Goal: Task Accomplishment & Management: Complete application form

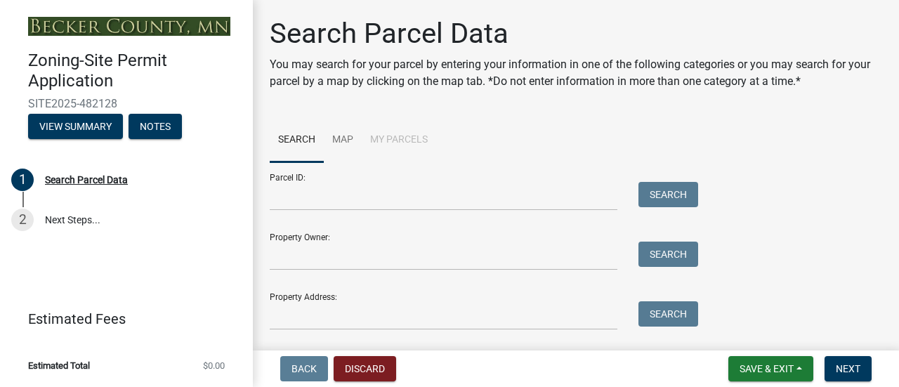
click at [457, 112] on div "Search Parcel Data You may search for your parcel by entering your information …" at bounding box center [576, 180] width 634 height 326
click at [439, 258] on input "Property Owner:" at bounding box center [444, 256] width 348 height 29
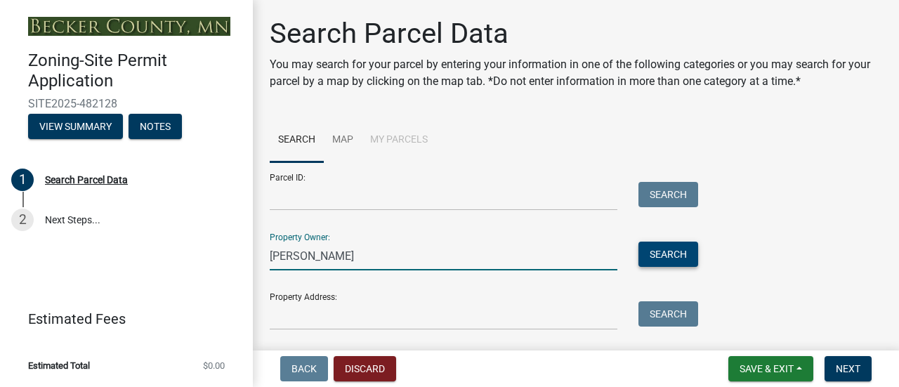
type input "[PERSON_NAME]"
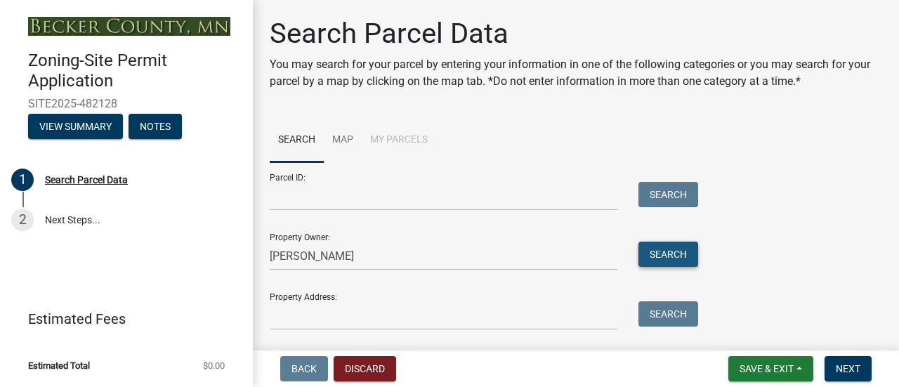
click at [656, 252] on button "Search" at bounding box center [669, 254] width 60 height 25
click at [672, 259] on button "Search" at bounding box center [669, 254] width 60 height 25
click at [845, 369] on span "Next" at bounding box center [848, 368] width 25 height 11
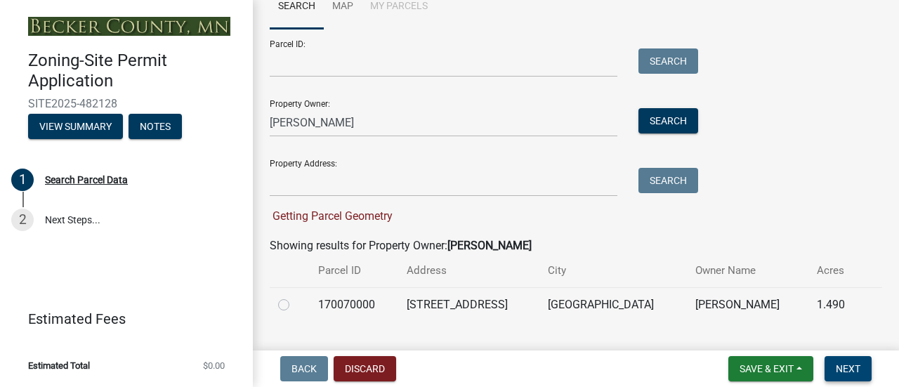
scroll to position [148, 0]
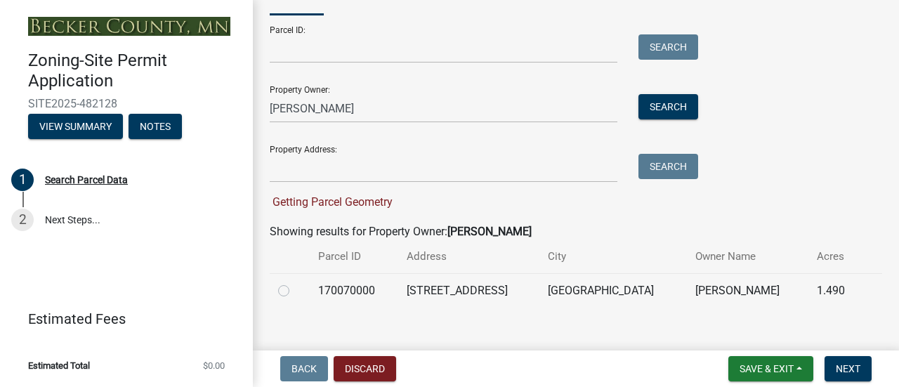
click at [295, 282] on label at bounding box center [295, 282] width 0 height 0
click at [295, 291] on input "radio" at bounding box center [299, 286] width 9 height 9
radio input "true"
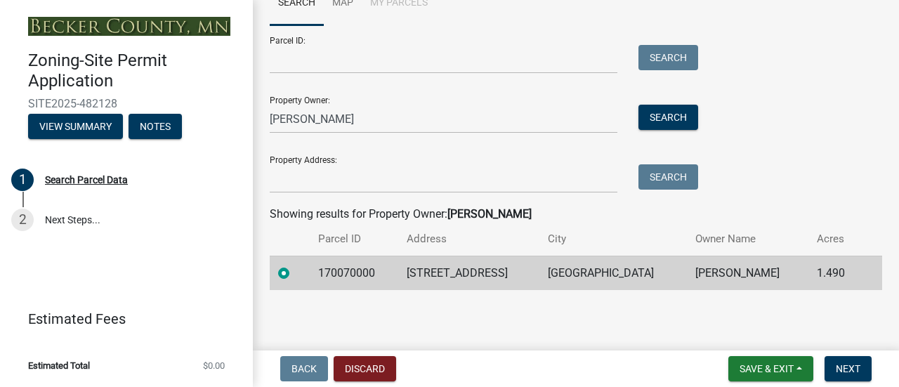
scroll to position [136, 0]
click at [859, 370] on span "Next" at bounding box center [848, 368] width 25 height 11
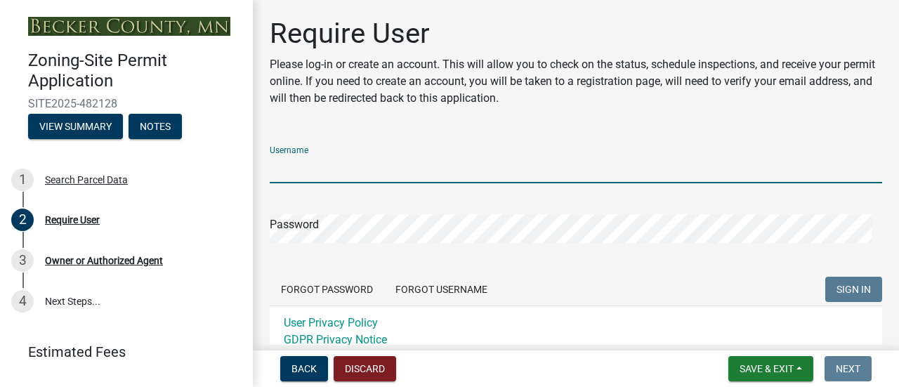
click at [301, 168] on input "Username" at bounding box center [576, 169] width 613 height 29
type input "b"
type input "chipbarker8"
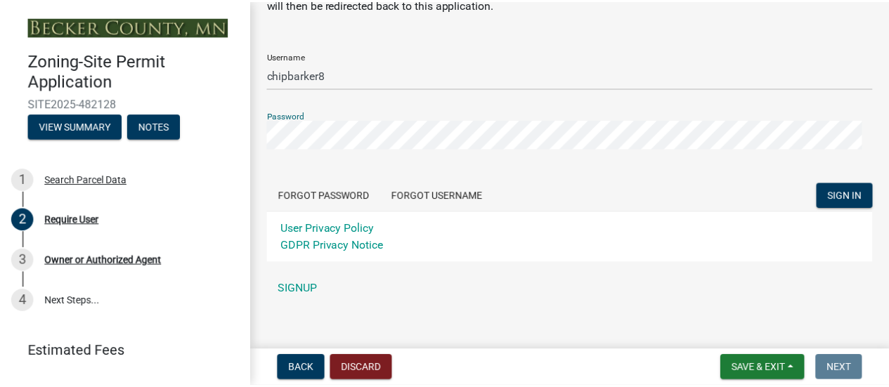
scroll to position [107, 0]
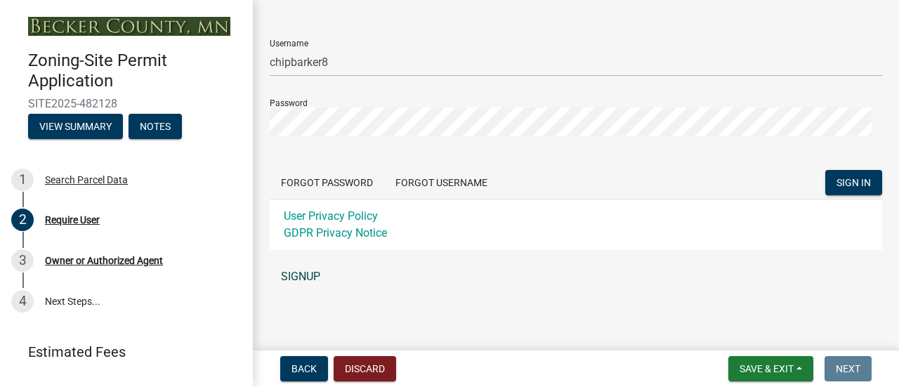
click at [292, 278] on link "SIGNUP" at bounding box center [576, 277] width 613 height 28
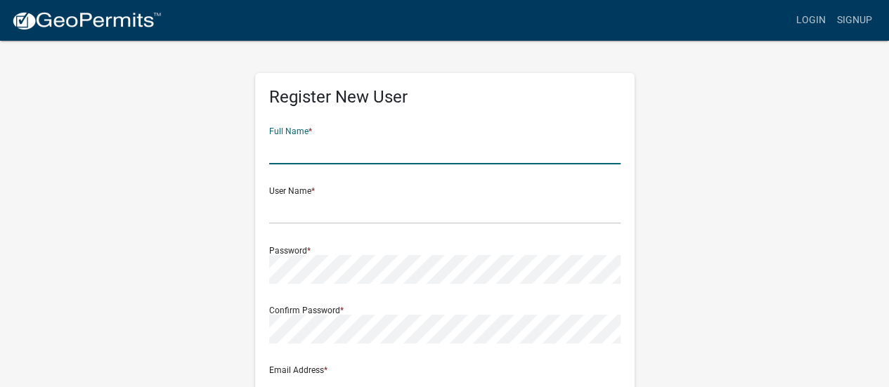
click at [305, 153] on input "text" at bounding box center [444, 150] width 351 height 29
type input "[PERSON_NAME]"
type input "[EMAIL_ADDRESS][PERSON_NAME][DOMAIN_NAME]"
type input "[STREET_ADDRESS]"
type input "Fargo"
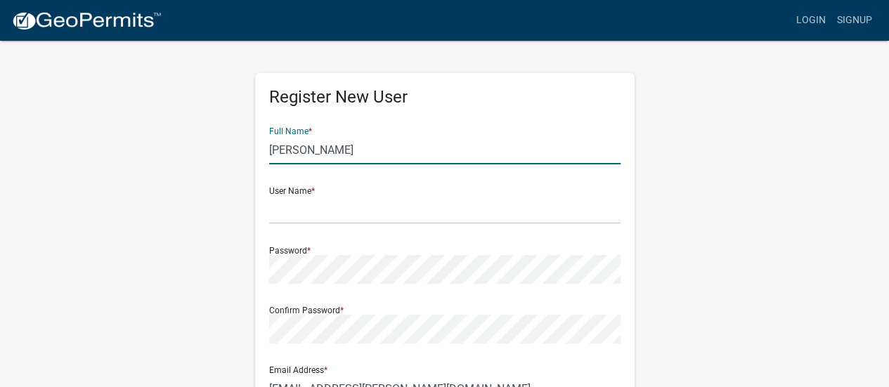
type input "ND"
type input "58104"
type input "2188300549"
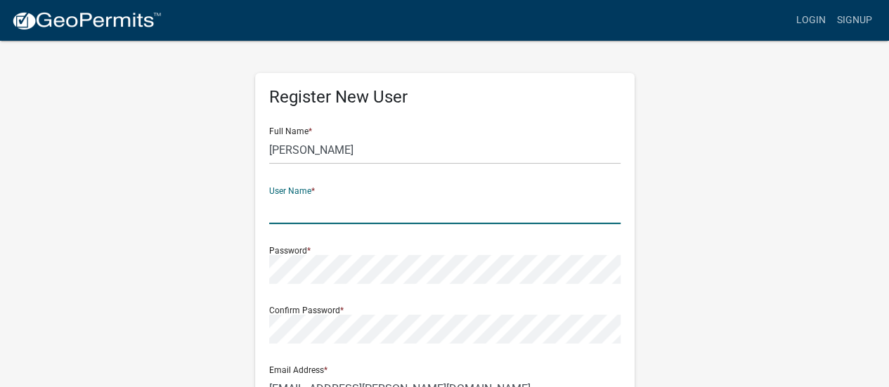
click at [340, 207] on input "text" at bounding box center [444, 209] width 351 height 29
type input "chipbarker8"
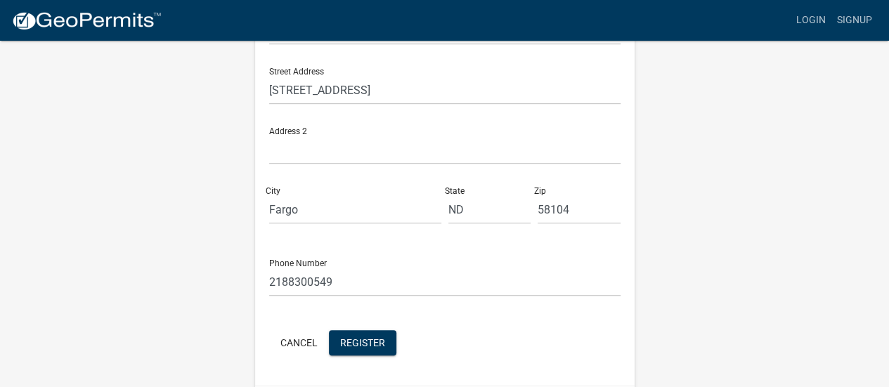
scroll to position [361, 0]
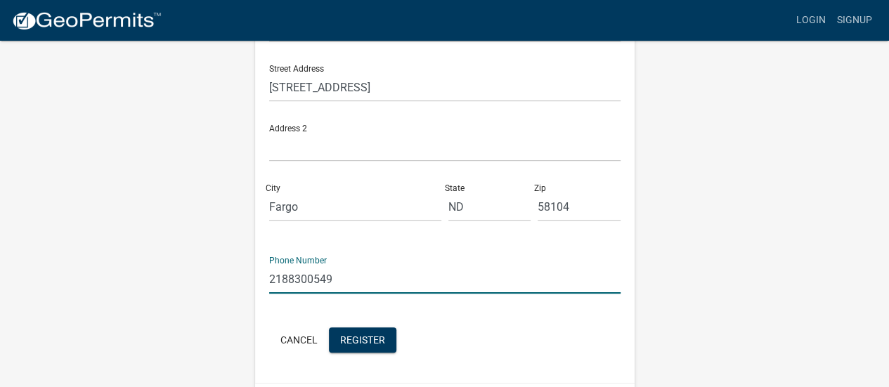
click at [288, 275] on input "2188300549" at bounding box center [444, 279] width 351 height 29
click at [309, 278] on input "218-8300549" at bounding box center [444, 279] width 351 height 29
type input "[PHONE_NUMBER]"
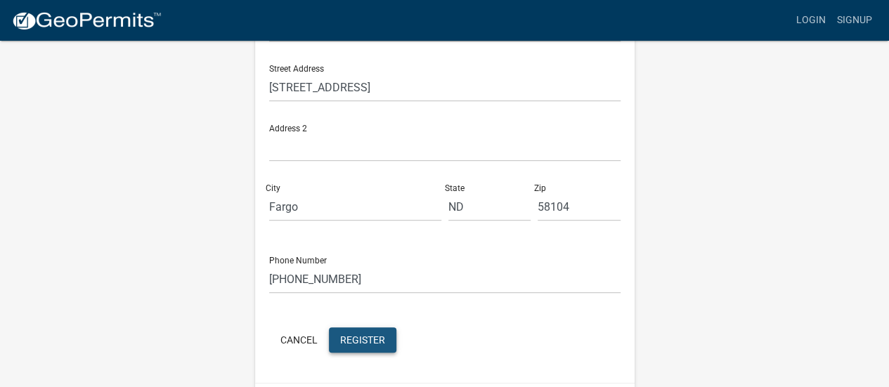
click at [378, 345] on button "Register" at bounding box center [362, 339] width 67 height 25
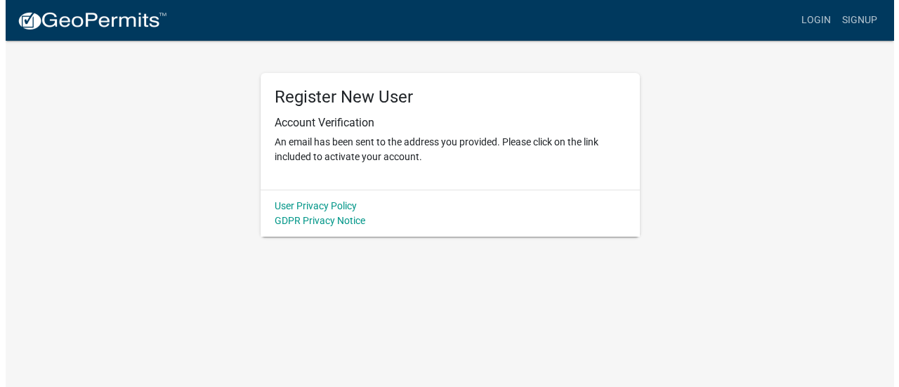
scroll to position [0, 0]
click at [501, 299] on body "Internet Explorer does NOT work with GeoPermits. Get a new browser for more sec…" at bounding box center [449, 193] width 899 height 387
click at [424, 321] on body "Internet Explorer does NOT work with GeoPermits. Get a new browser for more sec…" at bounding box center [449, 193] width 899 height 387
